Goal: Task Accomplishment & Management: Use online tool/utility

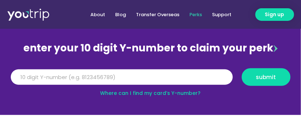
scroll to position [67, 0]
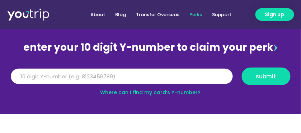
click at [139, 78] on input "Y Number" at bounding box center [122, 77] width 222 height 16
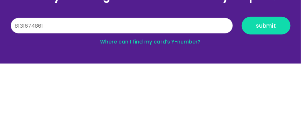
type input "8131674861"
click at [273, 76] on span "submit" at bounding box center [266, 76] width 20 height 5
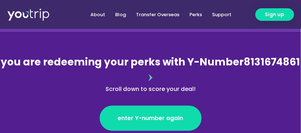
scroll to position [69, 0]
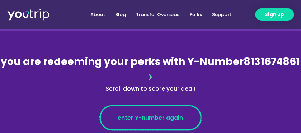
click at [173, 113] on span "enter Y-number again" at bounding box center [150, 117] width 65 height 9
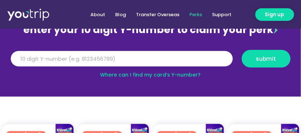
scroll to position [85, 0]
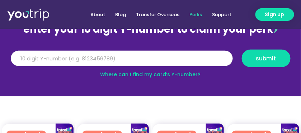
click at [159, 61] on input "Y Number" at bounding box center [122, 59] width 222 height 16
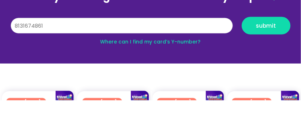
type input "8131674861"
click at [269, 58] on span "submit" at bounding box center [266, 58] width 20 height 5
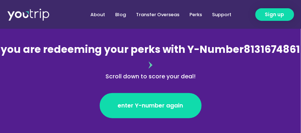
scroll to position [81, 0]
